Goal: Browse casually

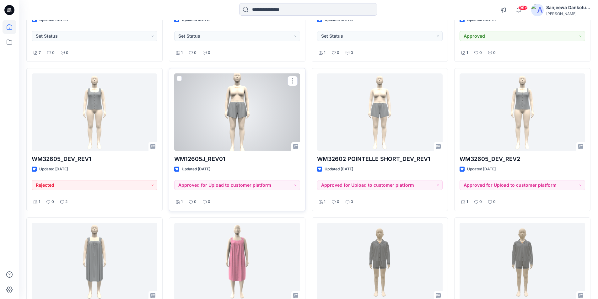
scroll to position [1503, 0]
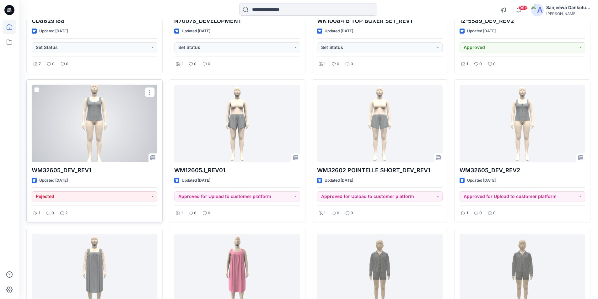
click at [98, 133] on div at bounding box center [95, 124] width 126 height 78
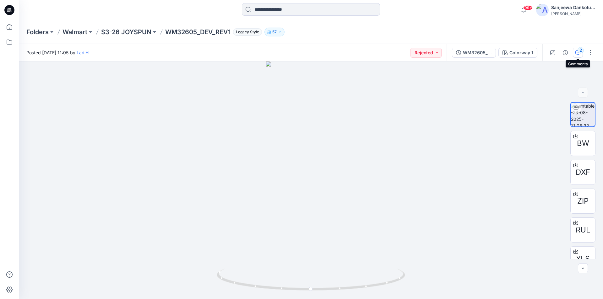
click at [579, 52] on div "2" at bounding box center [581, 50] width 6 height 6
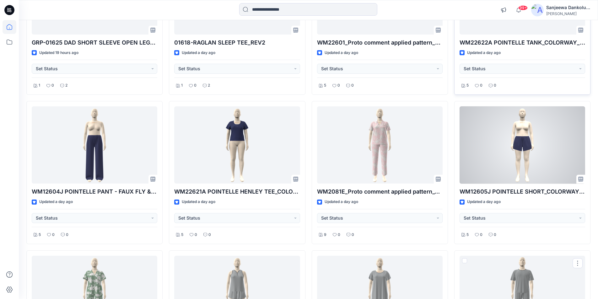
scroll to position [341, 0]
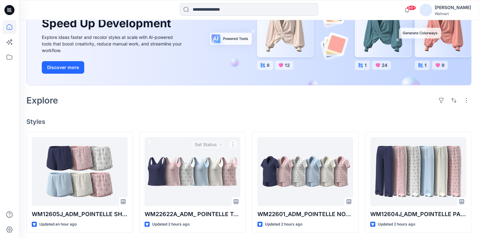
scroll to position [75, 0]
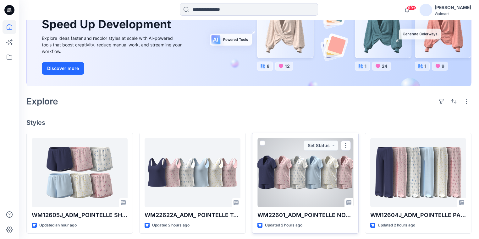
click at [286, 175] on div at bounding box center [305, 172] width 96 height 69
